Goal: Task Accomplishment & Management: Manage account settings

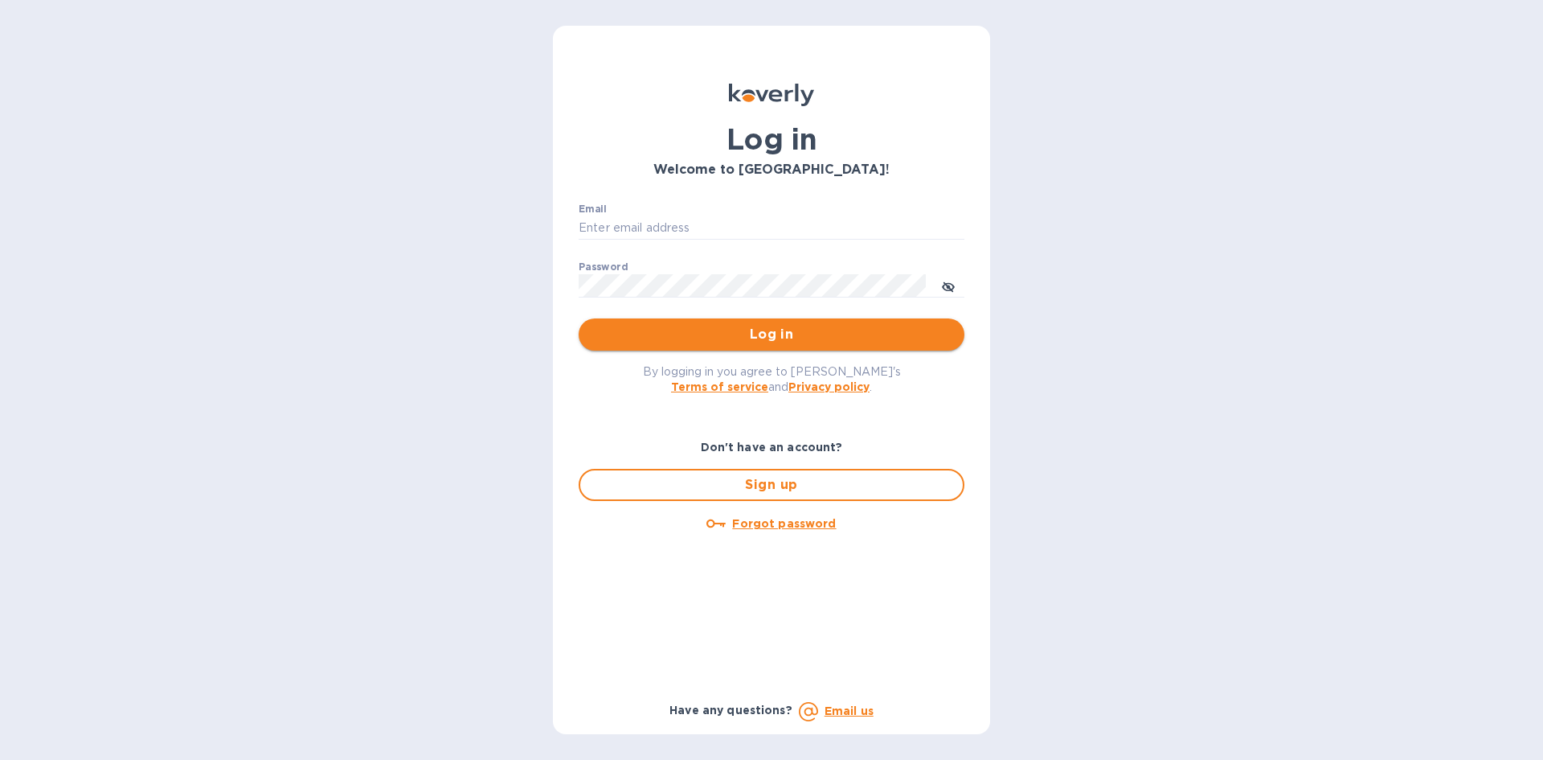
type input "[PERSON_NAME][EMAIL_ADDRESS][DOMAIN_NAME]"
click at [788, 340] on span "Log in" at bounding box center [772, 334] width 360 height 19
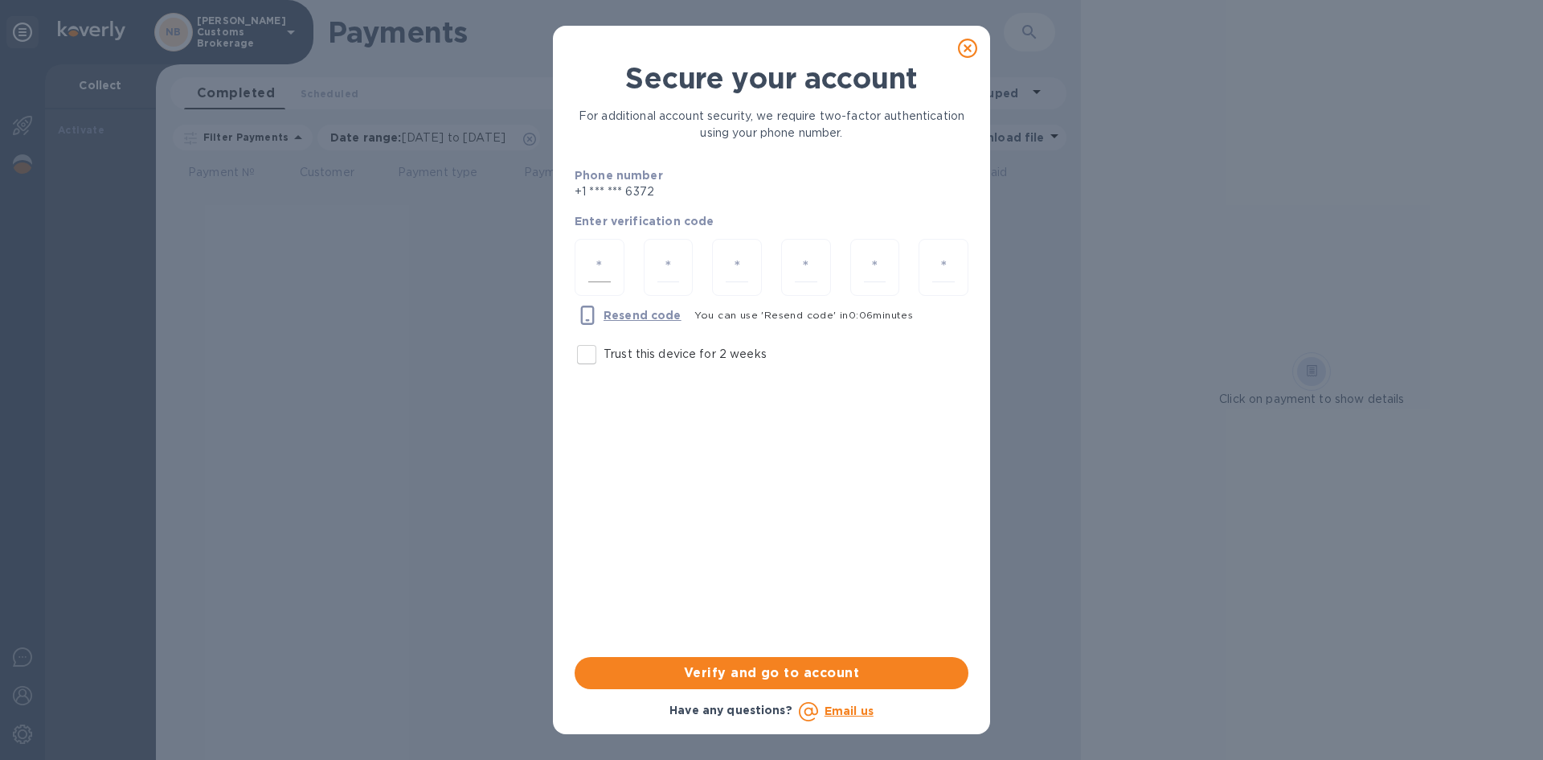
click at [589, 264] on input "number" at bounding box center [599, 267] width 23 height 30
type input "6"
type input "0"
type input "2"
type input "1"
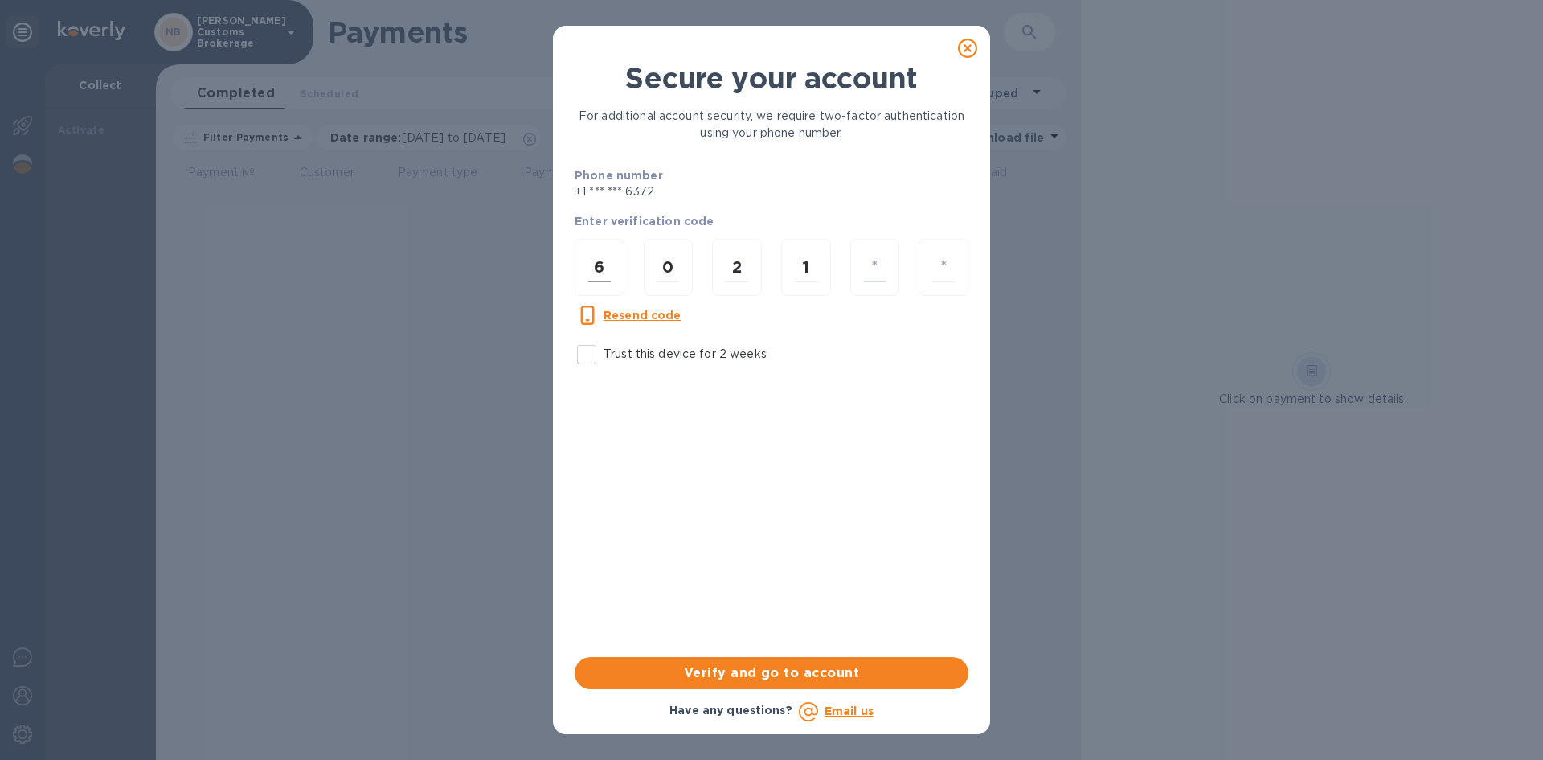
type input "2"
type input "7"
